Goal: Information Seeking & Learning: Learn about a topic

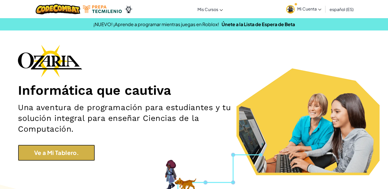
click at [73, 157] on link "Ve a Mi Tablero." at bounding box center [56, 153] width 77 height 16
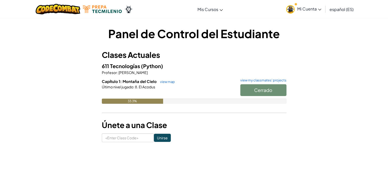
click at [259, 88] on div "Cerrado" at bounding box center [260, 91] width 51 height 14
click at [311, 9] on span "Mi Cuenta" at bounding box center [310, 8] width 24 height 5
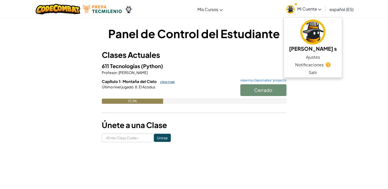
click at [165, 81] on link "view map" at bounding box center [166, 82] width 17 height 4
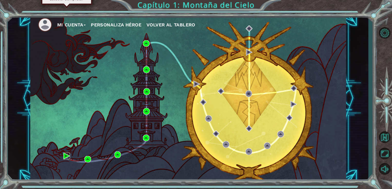
click at [68, 157] on img at bounding box center [66, 156] width 7 height 7
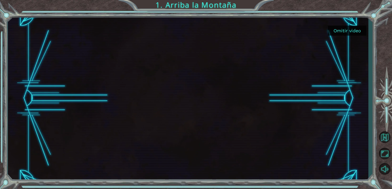
click at [351, 30] on button "Omitir video" at bounding box center [347, 31] width 39 height 10
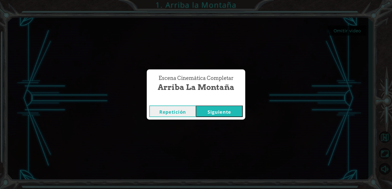
click at [220, 106] on button "Siguiente" at bounding box center [219, 112] width 47 height 12
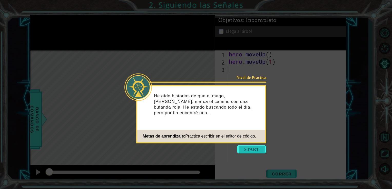
click at [249, 151] on button "Start" at bounding box center [251, 150] width 29 height 8
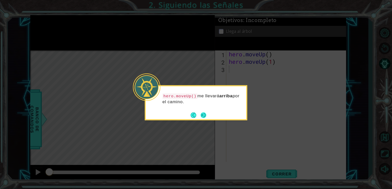
click at [204, 114] on button "Next" at bounding box center [204, 115] width 6 height 6
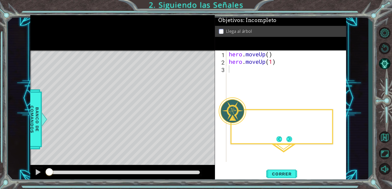
click at [204, 114] on div "Level Map" at bounding box center [148, 126] width 237 height 151
click at [280, 175] on span "Correr" at bounding box center [282, 174] width 30 height 5
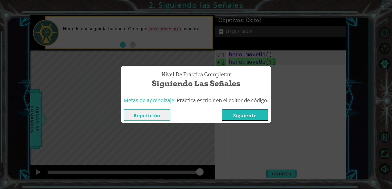
click at [252, 116] on button "Siguiente" at bounding box center [245, 115] width 47 height 12
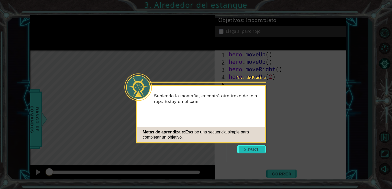
click at [253, 148] on button "Start" at bounding box center [251, 150] width 29 height 8
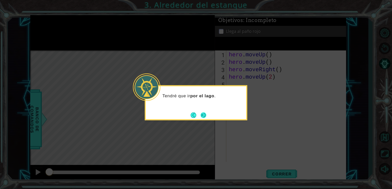
click at [202, 115] on button "Next" at bounding box center [204, 115] width 6 height 6
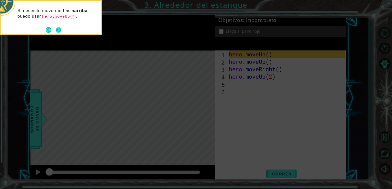
click at [57, 31] on button "Next" at bounding box center [59, 30] width 6 height 6
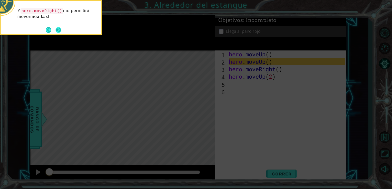
click at [56, 30] on button "Next" at bounding box center [59, 30] width 6 height 6
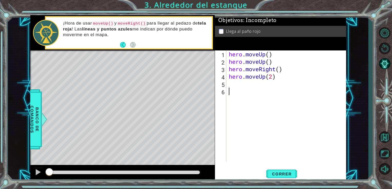
click at [228, 138] on div "1 ההההההההההההההההההההההההההההההההההההההההההההההההההההההההההההההההההההההההההההה…" at bounding box center [188, 98] width 316 height 167
click at [228, 138] on div "hero . moveUp ( ) hero . moveUp ( ) hero . moveRight ( ) hero . moveUp ( 2 )" at bounding box center [288, 114] width 120 height 127
click at [277, 175] on span "Correr" at bounding box center [282, 174] width 30 height 5
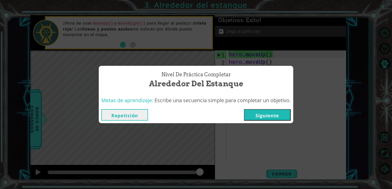
click at [277, 116] on button "Siguiente" at bounding box center [267, 115] width 47 height 12
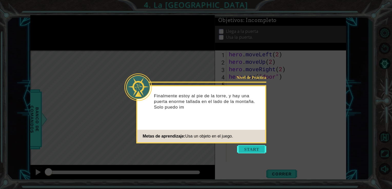
click at [260, 148] on button "Start" at bounding box center [251, 150] width 29 height 8
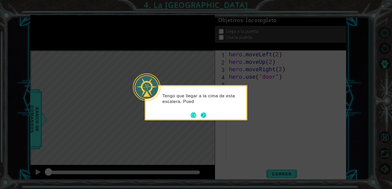
click at [204, 115] on button "Next" at bounding box center [204, 115] width 6 height 6
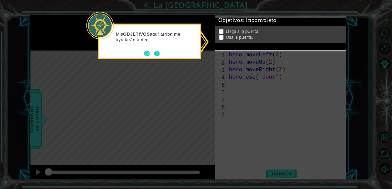
click at [158, 53] on button "Next" at bounding box center [157, 54] width 6 height 6
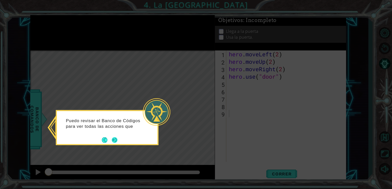
click at [114, 141] on button "Next" at bounding box center [115, 140] width 6 height 6
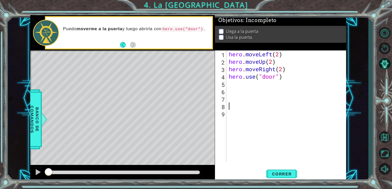
drag, startPoint x: 265, startPoint y: 106, endPoint x: 259, endPoint y: 104, distance: 6.0
click at [259, 104] on div "hero . moveLeft ( 2 ) hero . moveUp ( 2 ) hero . moveRight ( 2 ) hero . use ( "…" at bounding box center [288, 114] width 120 height 127
click at [263, 105] on div "hero . moveLeft ( 2 ) hero . moveUp ( 2 ) hero . moveRight ( 2 ) hero . use ( "…" at bounding box center [288, 114] width 120 height 127
click at [261, 105] on div "hero . moveLeft ( 2 ) hero . moveUp ( 2 ) hero . moveRight ( 2 ) hero . use ( "…" at bounding box center [288, 114] width 120 height 127
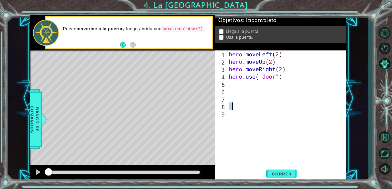
click at [261, 105] on div "hero . moveLeft ( 2 ) hero . moveUp ( 2 ) hero . moveRight ( 2 ) hero . use ( "…" at bounding box center [288, 114] width 120 height 127
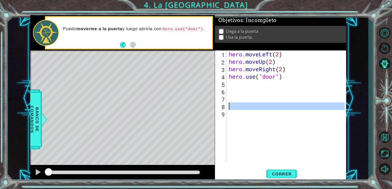
click at [261, 105] on div "hero . moveLeft ( 2 ) hero . moveUp ( 2 ) hero . moveRight ( 2 ) hero . use ( "…" at bounding box center [288, 114] width 120 height 127
click at [283, 170] on button "Correr" at bounding box center [282, 174] width 31 height 13
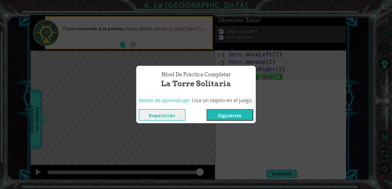
click at [246, 118] on button "Siguiente" at bounding box center [230, 115] width 47 height 12
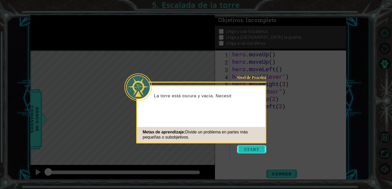
click at [252, 148] on button "Start" at bounding box center [251, 150] width 29 height 8
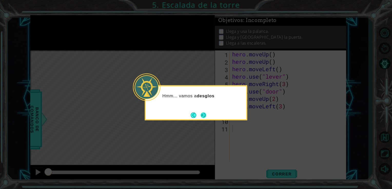
click at [203, 116] on button "Next" at bounding box center [204, 115] width 6 height 6
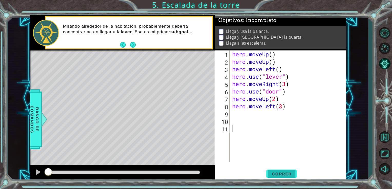
click at [282, 174] on span "Correr" at bounding box center [282, 174] width 30 height 5
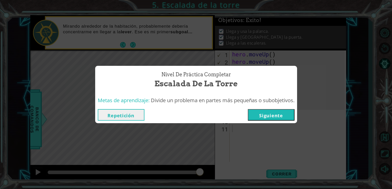
click at [284, 116] on button "Siguiente" at bounding box center [271, 115] width 47 height 12
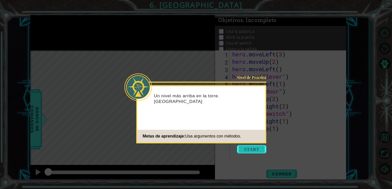
click at [254, 149] on button "Start" at bounding box center [251, 150] width 29 height 8
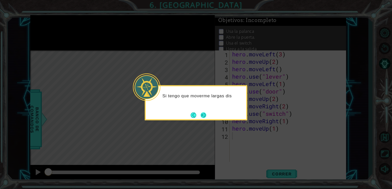
click at [206, 112] on button "Next" at bounding box center [204, 115] width 6 height 6
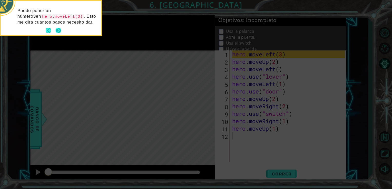
click at [59, 28] on button "Next" at bounding box center [59, 31] width 6 height 6
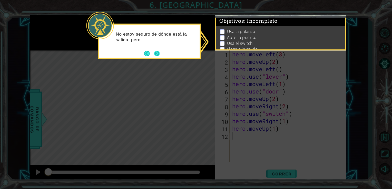
click at [156, 54] on button "Next" at bounding box center [157, 54] width 6 height 6
